Goal: Transaction & Acquisition: Purchase product/service

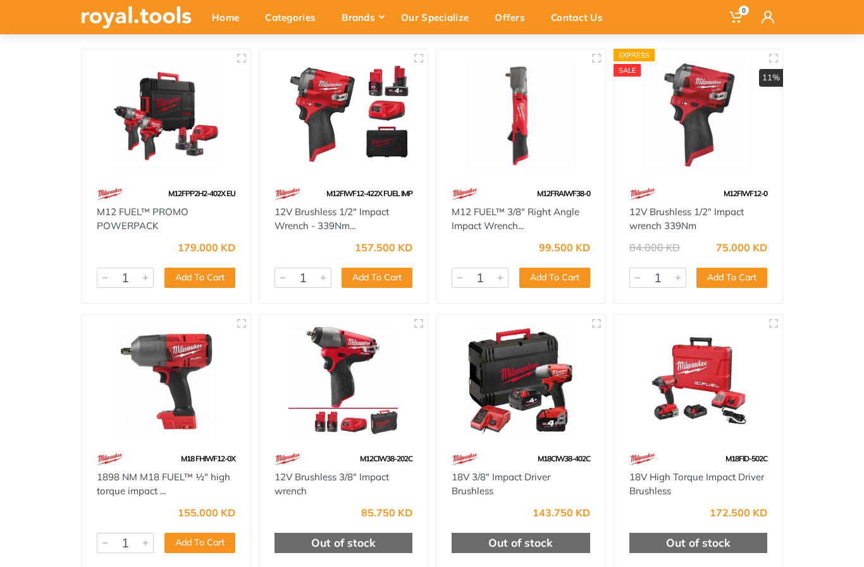
scroll to position [143, 0]
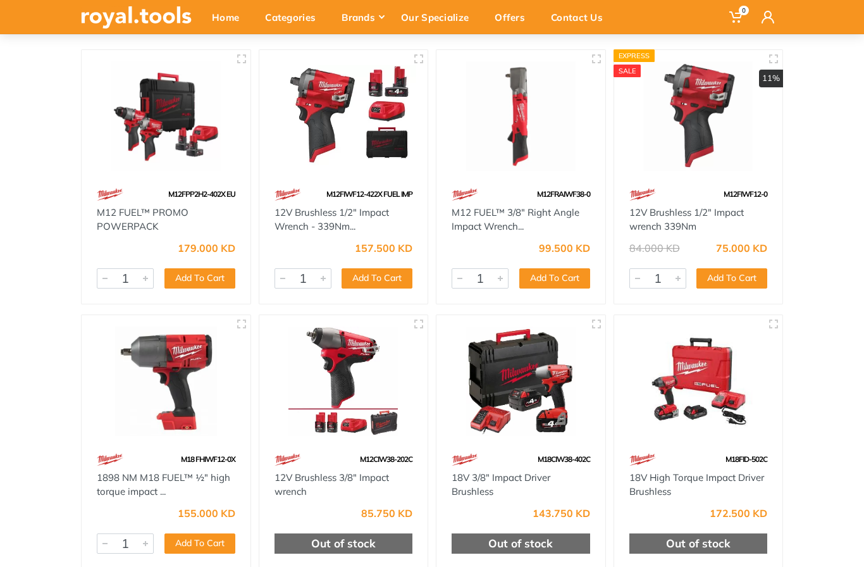
click at [133, 380] on img at bounding box center [166, 381] width 146 height 109
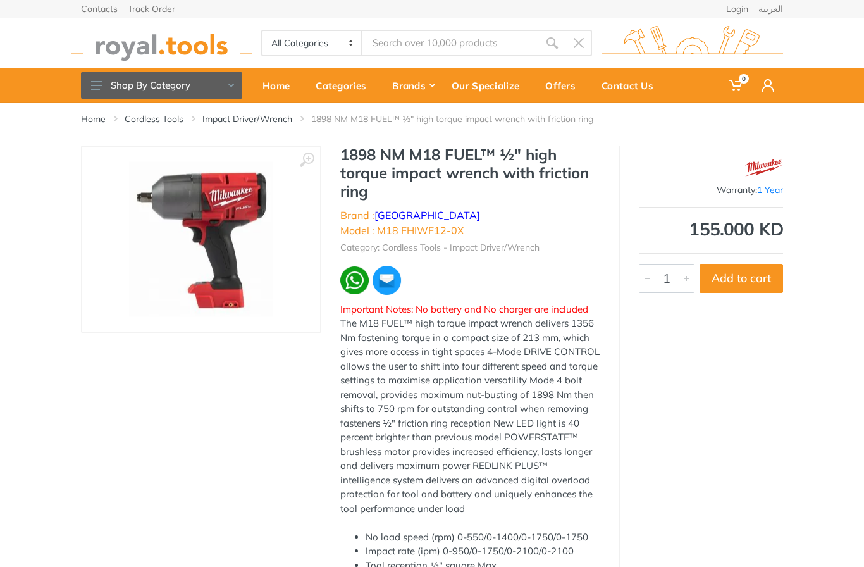
click at [756, 273] on button "Add to cart" at bounding box center [742, 278] width 84 height 29
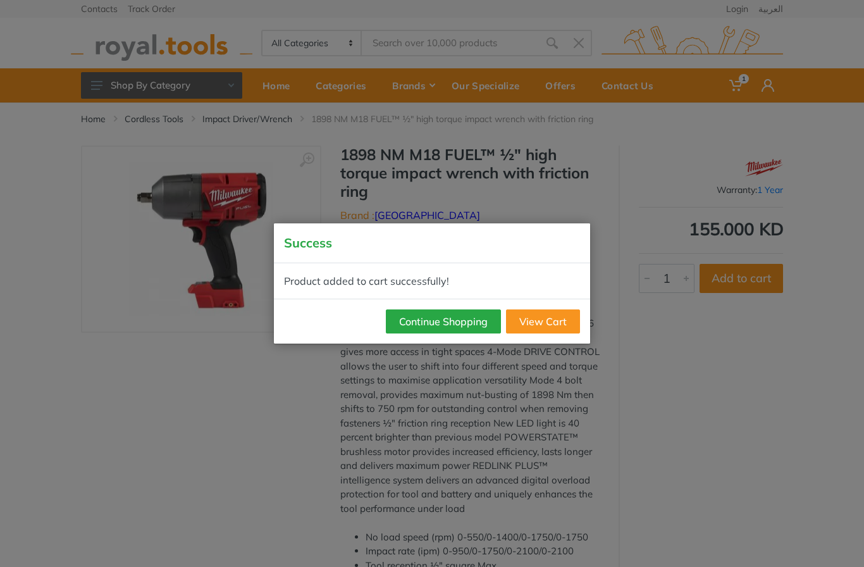
click at [541, 327] on link "View Cart" at bounding box center [543, 321] width 74 height 24
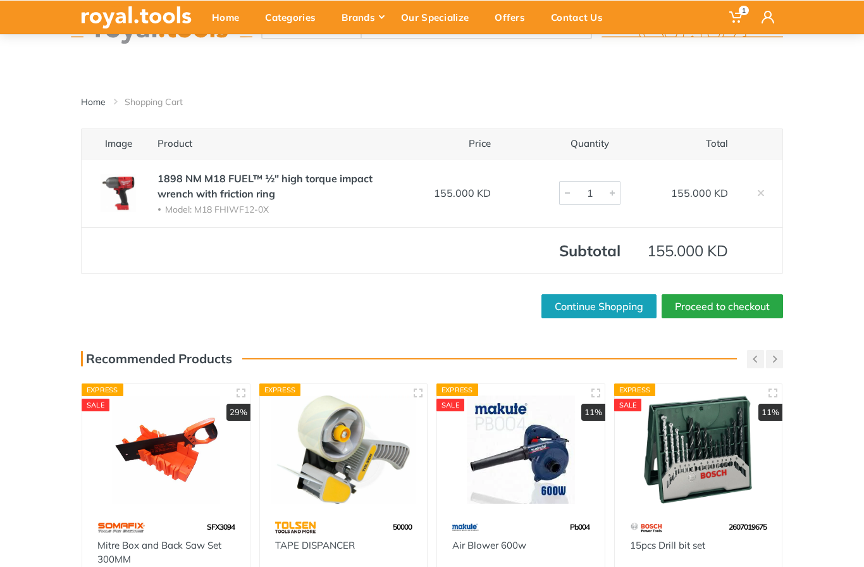
scroll to position [13, 0]
